Goal: Information Seeking & Learning: Check status

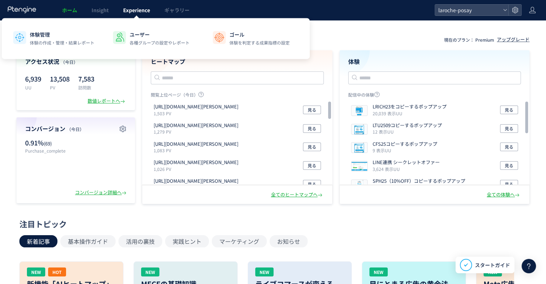
click at [146, 10] on span "Experience" at bounding box center [136, 9] width 27 height 7
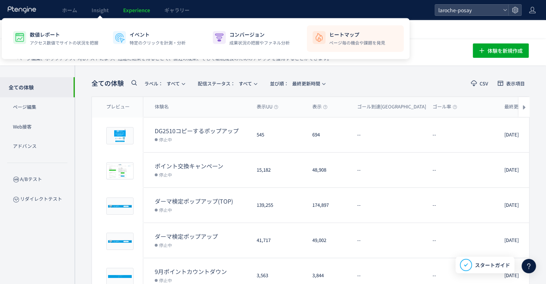
click at [332, 36] on p "ヒートマップ" at bounding box center [357, 34] width 56 height 7
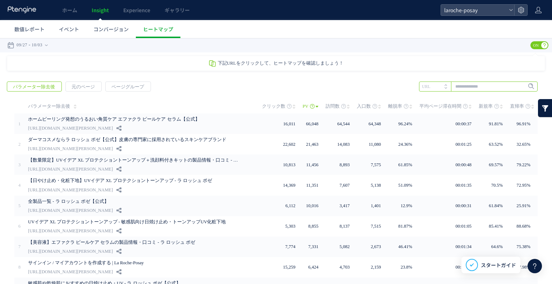
click at [474, 84] on input "text" at bounding box center [478, 87] width 119 height 10
paste input "**********"
click at [524, 86] on span "Enter" at bounding box center [528, 87] width 9 height 8
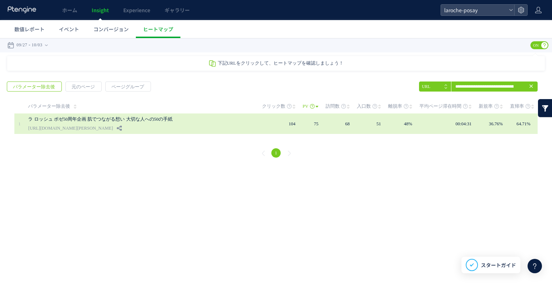
click at [165, 128] on div "ラ ロッシュ ポゼ50周年企画 肌でつながる想い 大切な人への50の手紙 [URL][DOMAIN_NAME][PERSON_NAME]" at bounding box center [139, 123] width 223 height 20
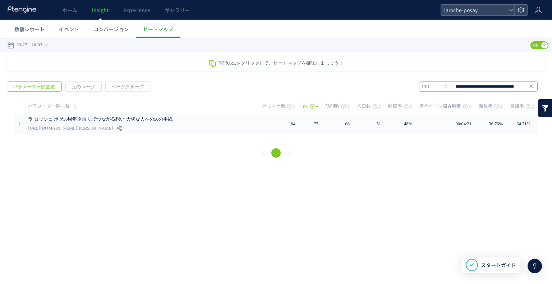
click at [461, 87] on input "**********" at bounding box center [478, 87] width 119 height 10
paste input "text"
type input "**********"
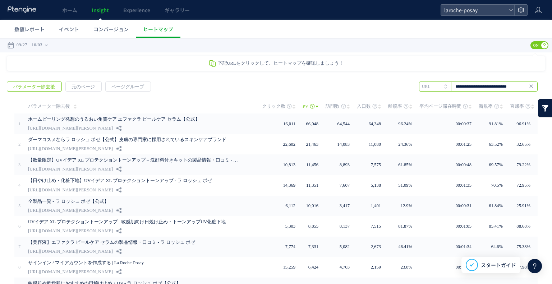
click at [459, 87] on input "**********" at bounding box center [478, 87] width 119 height 10
click at [462, 84] on input "**********" at bounding box center [478, 87] width 119 height 10
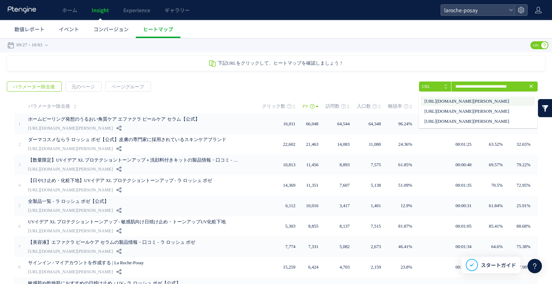
click at [466, 102] on li "[URL][DOMAIN_NAME][PERSON_NAME]" at bounding box center [478, 101] width 114 height 9
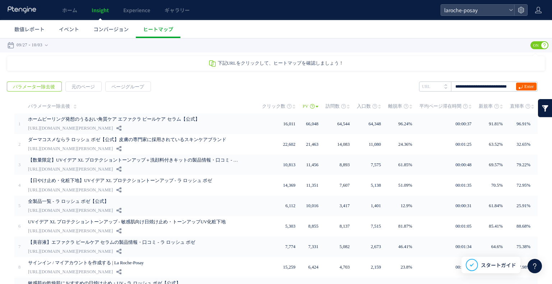
click at [518, 86] on icon at bounding box center [520, 87] width 5 height 5
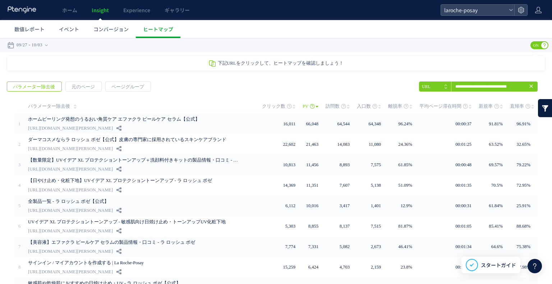
click at [199, 87] on div "戻る パラメーター除去後 元のページ ページグループ 実装" at bounding box center [276, 212] width 552 height 277
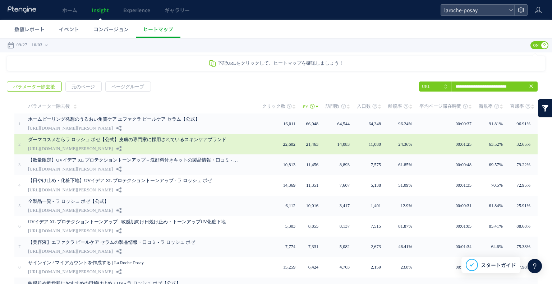
click at [124, 138] on link "ダーマコスメならラ ロッシュ ポゼ【公式】皮膚の専門家に採用されているスキンケアブランド" at bounding box center [134, 139] width 212 height 9
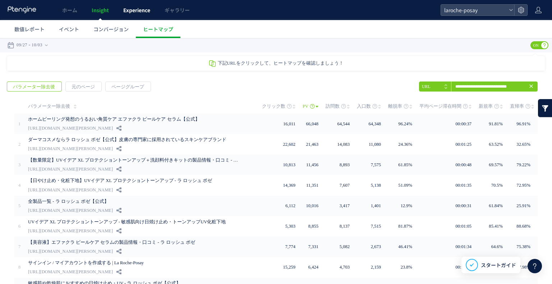
click at [131, 11] on span "Experience" at bounding box center [136, 9] width 27 height 7
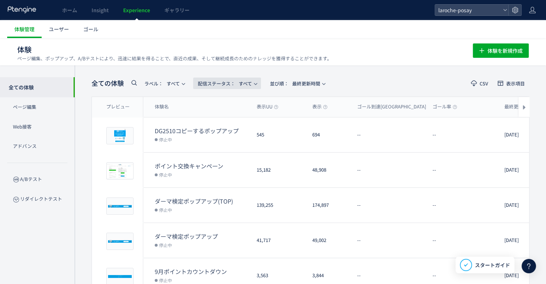
click at [261, 81] on button "配信ステータス​： すべて" at bounding box center [227, 83] width 68 height 11
click at [227, 140] on li "停止中" at bounding box center [228, 142] width 29 height 13
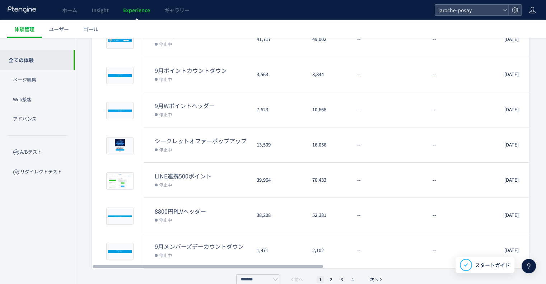
scroll to position [211, 0]
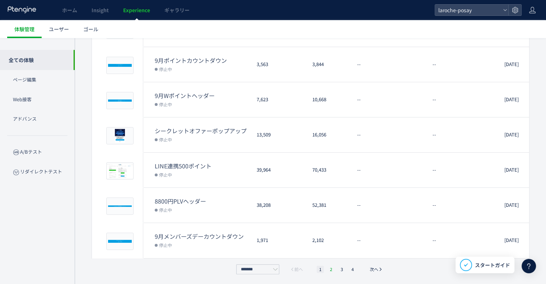
click at [329, 268] on li "2" at bounding box center [331, 269] width 7 height 7
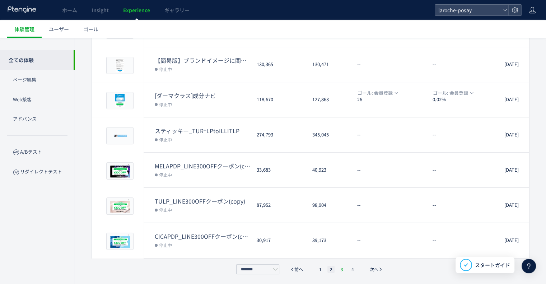
click at [343, 267] on li "3" at bounding box center [341, 269] width 7 height 7
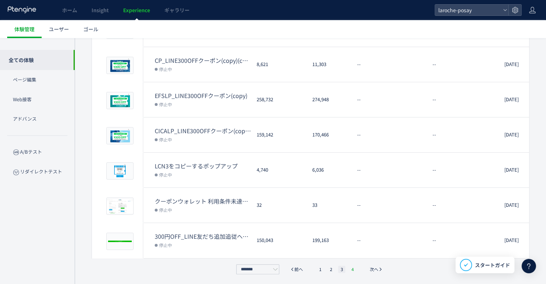
click at [352, 270] on li "4" at bounding box center [352, 269] width 7 height 7
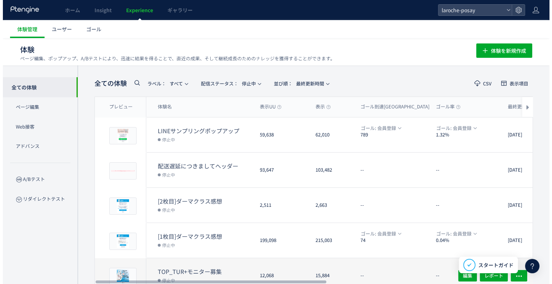
scroll to position [70, 0]
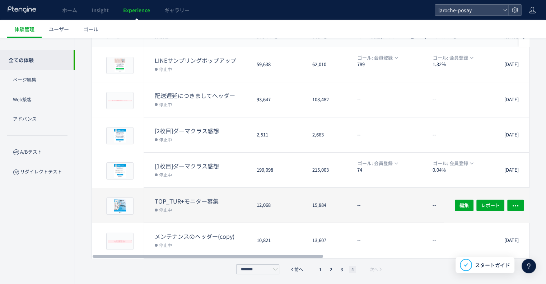
click at [422, 206] on dt "--" at bounding box center [392, 205] width 70 height 7
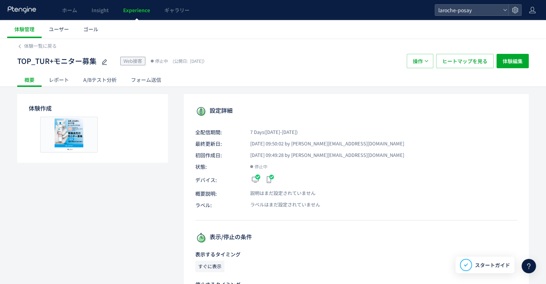
click at [57, 83] on div "レポート" at bounding box center [59, 80] width 34 height 14
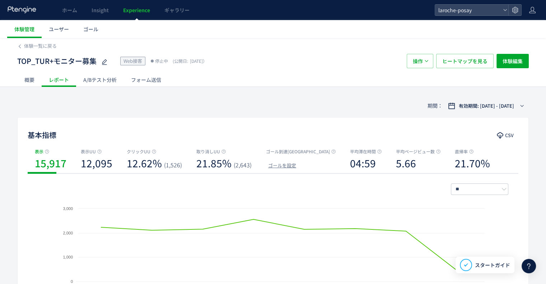
click at [91, 80] on div "A/Bテスト分析" at bounding box center [100, 80] width 48 height 14
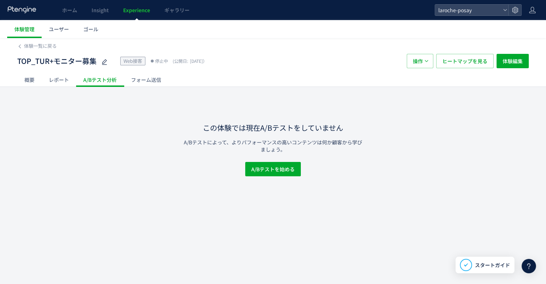
click at [38, 80] on div "概要" at bounding box center [29, 80] width 24 height 14
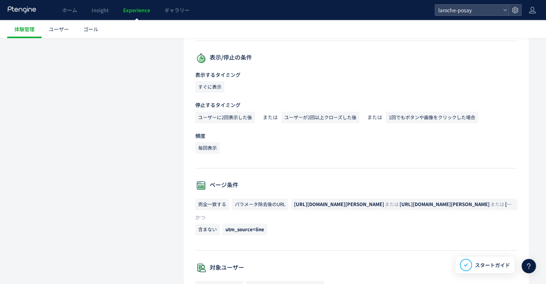
scroll to position [216, 0]
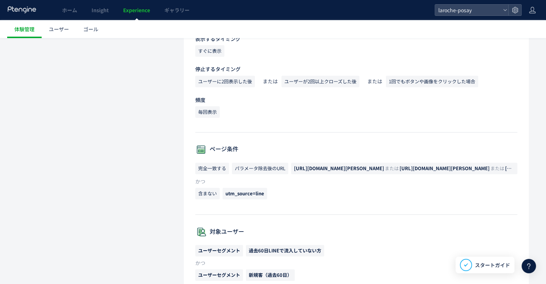
click at [336, 167] on span "[URL][DOMAIN_NAME][PERSON_NAME]" at bounding box center [339, 168] width 90 height 7
click at [335, 188] on p "含まない utm_source=line" at bounding box center [356, 195] width 322 height 15
